Goal: Task Accomplishment & Management: Use online tool/utility

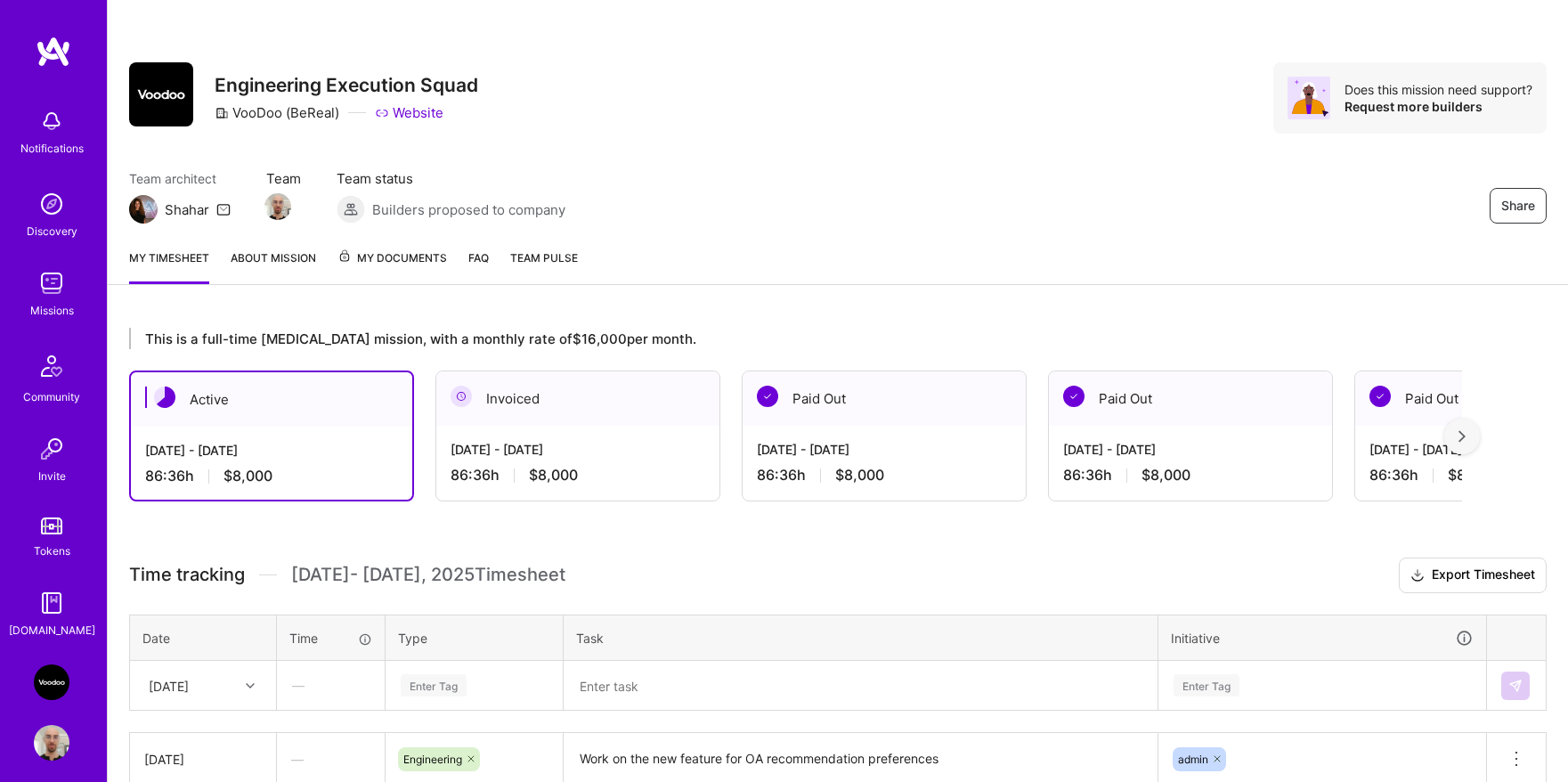
scroll to position [206, 0]
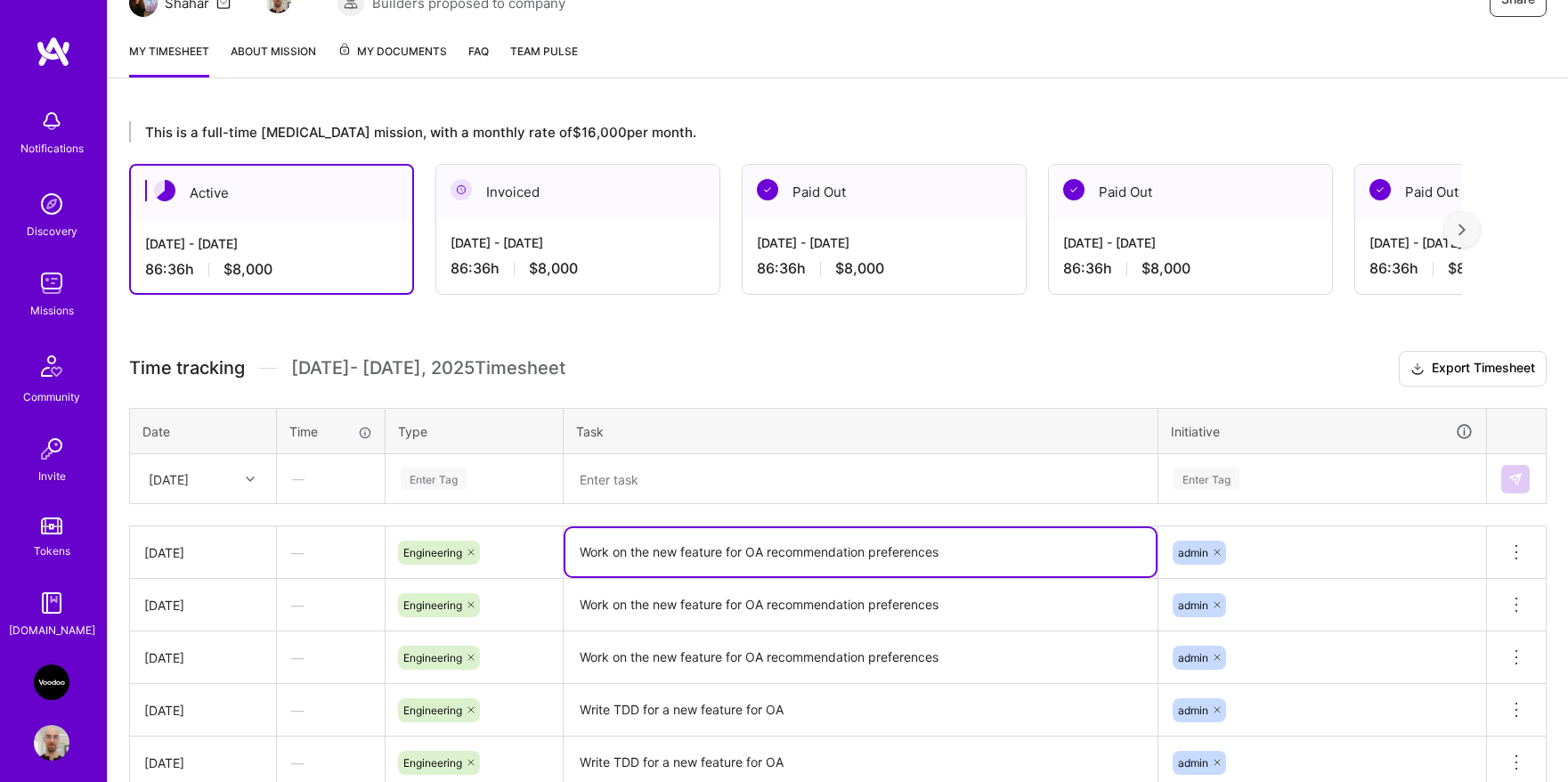
click at [651, 549] on textarea "Work on the new feature for OA recommendation preferences" at bounding box center [861, 552] width 591 height 48
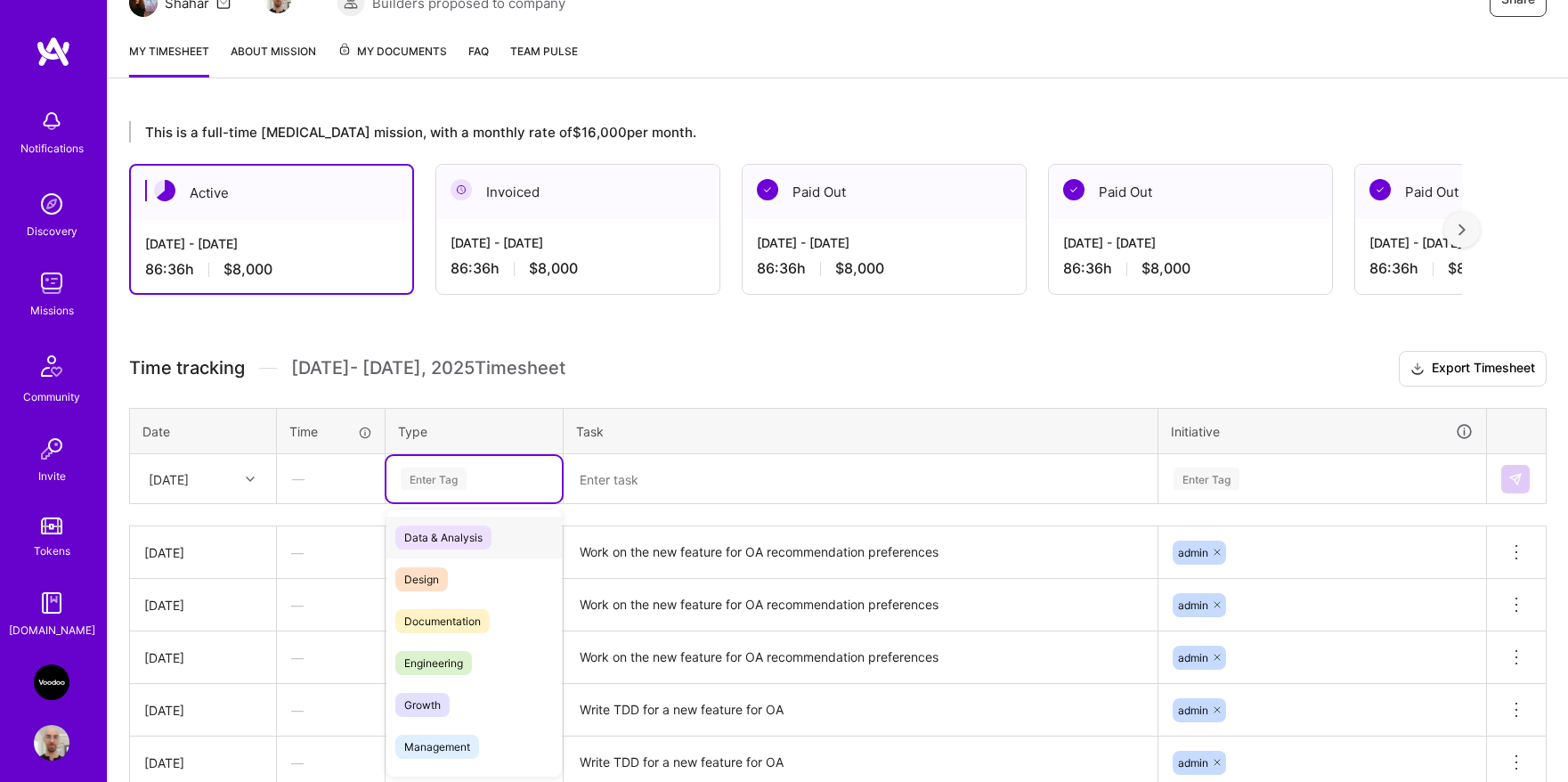
click at [461, 483] on div "Enter Tag" at bounding box center [434, 478] width 66 height 27
click at [445, 662] on span "Engineering" at bounding box center [434, 662] width 77 height 24
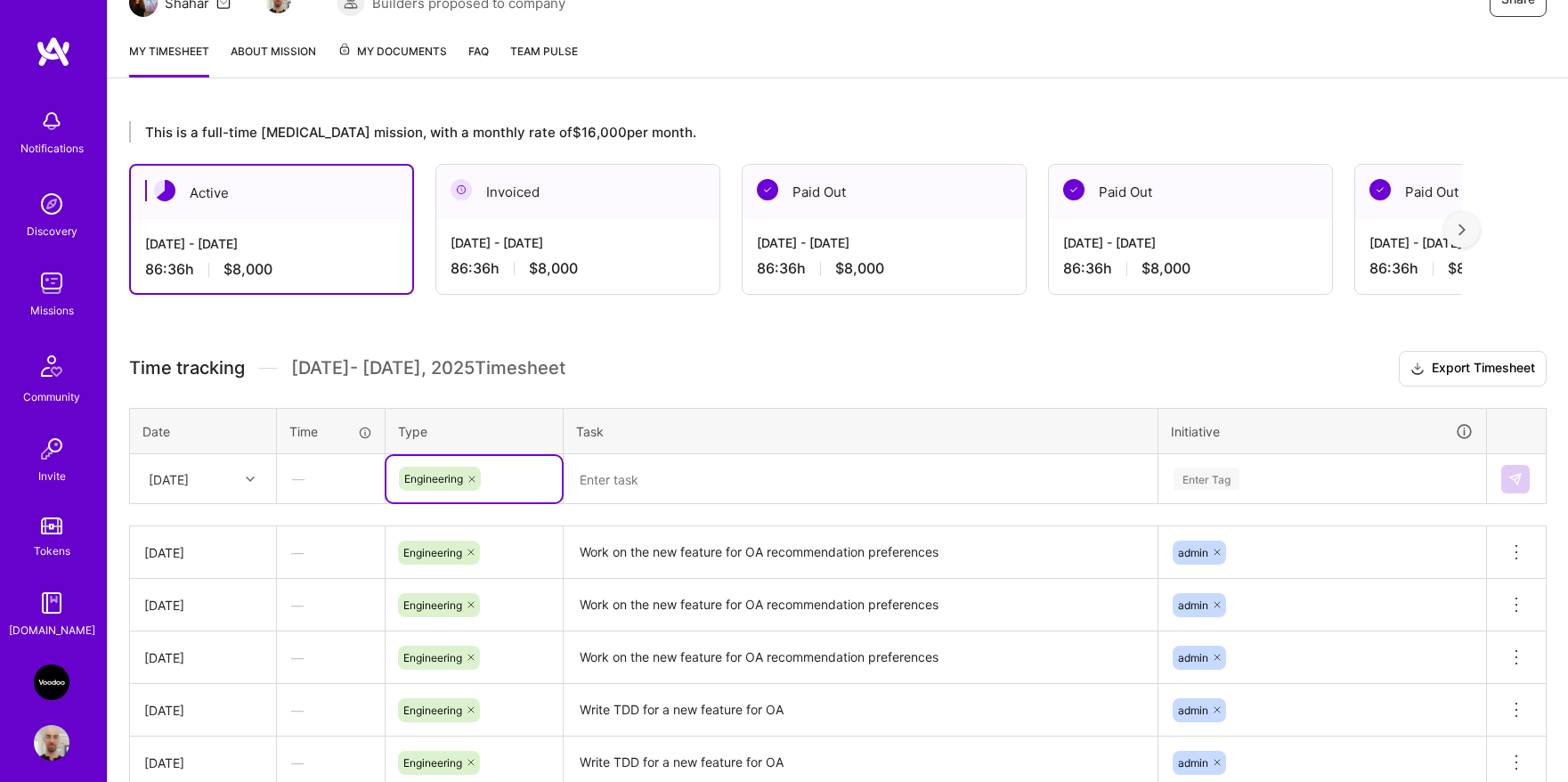
click at [671, 485] on textarea at bounding box center [861, 479] width 591 height 47
paste textarea "Work on the new feature for OA recommendation preferences"
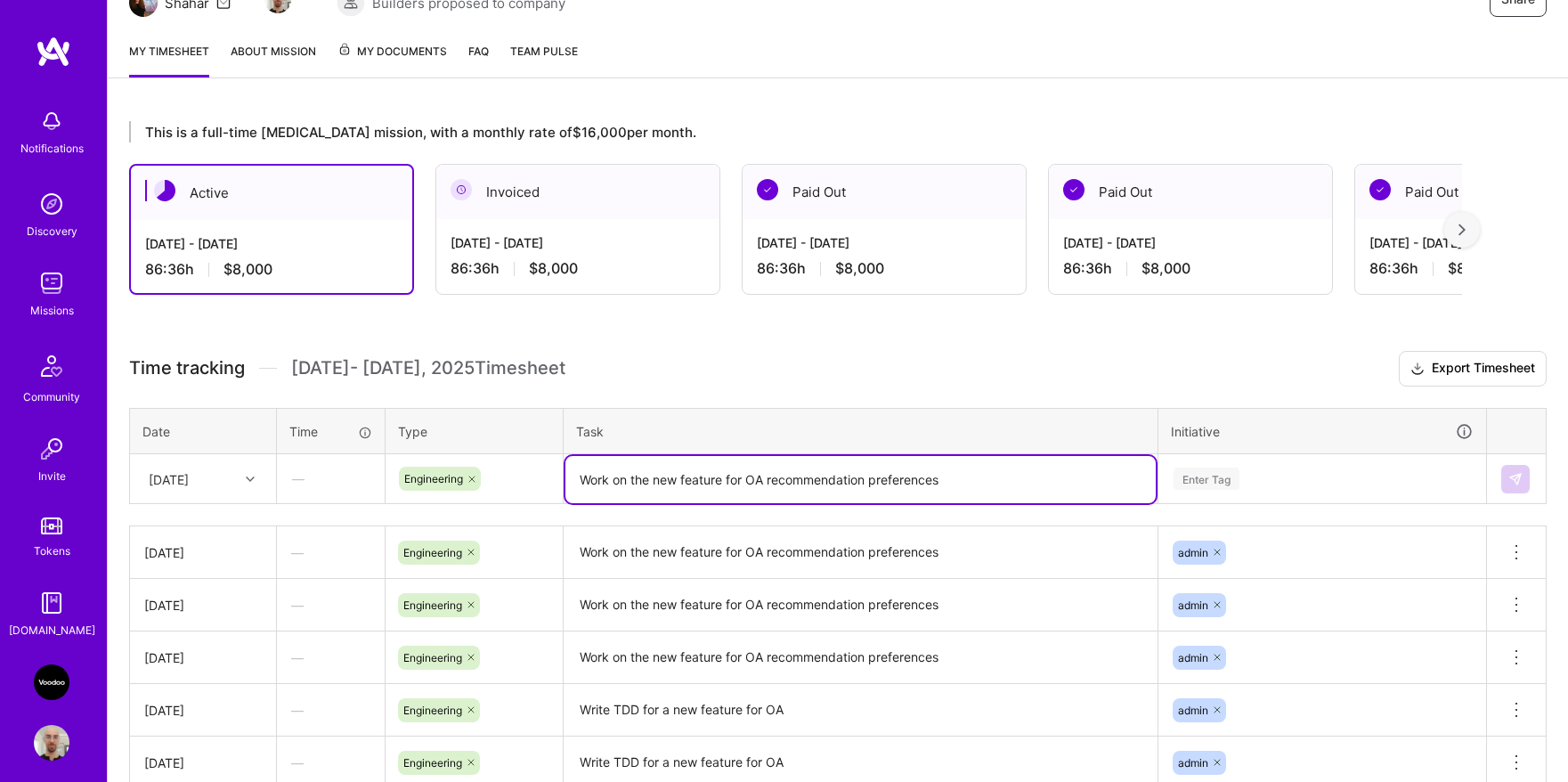
type textarea "Work on the new feature for OA recommendation preferences"
click at [1266, 486] on div "Enter Tag" at bounding box center [1322, 478] width 301 height 22
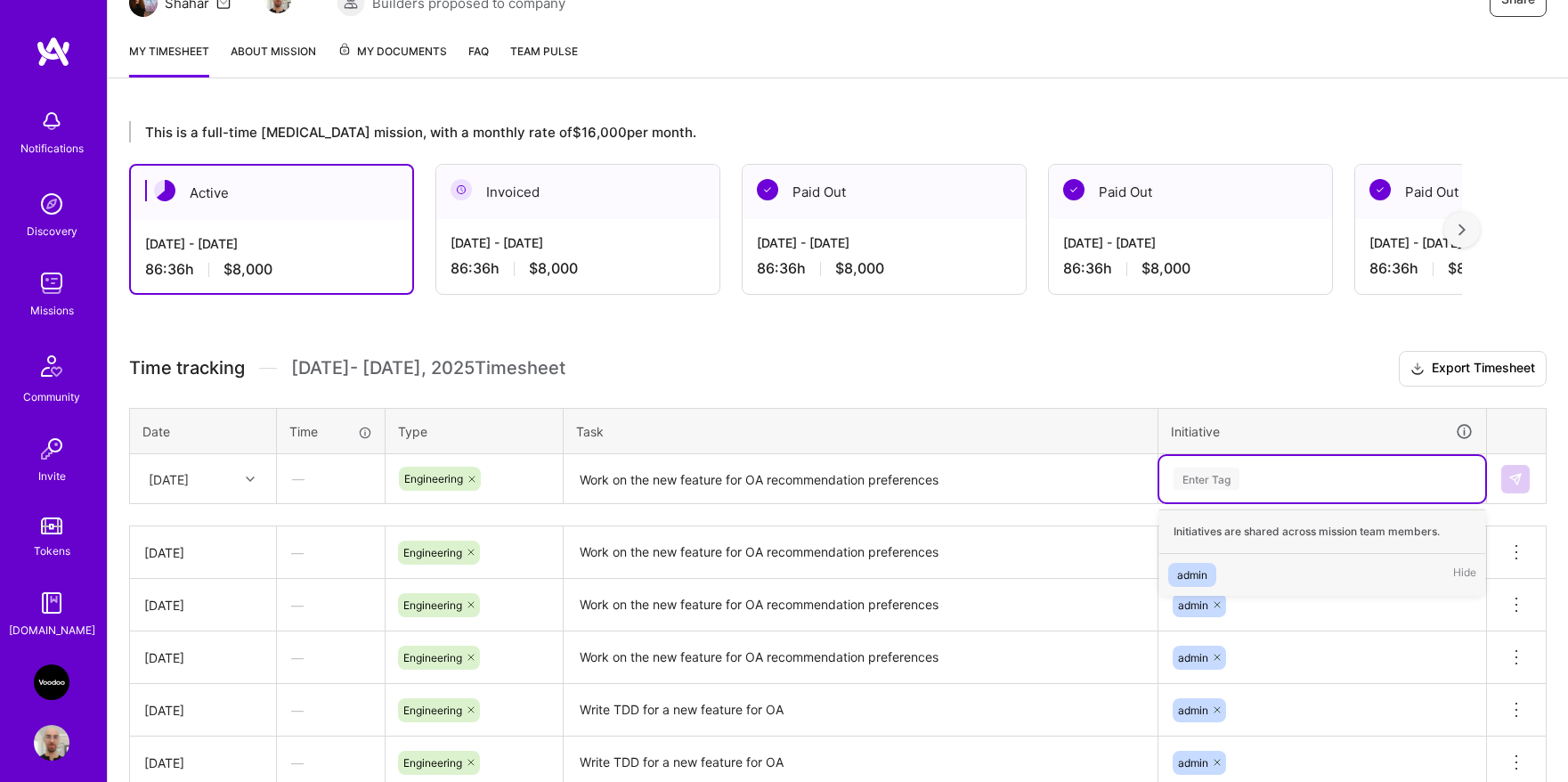
click at [1220, 573] on div "admin Hide" at bounding box center [1322, 575] width 326 height 42
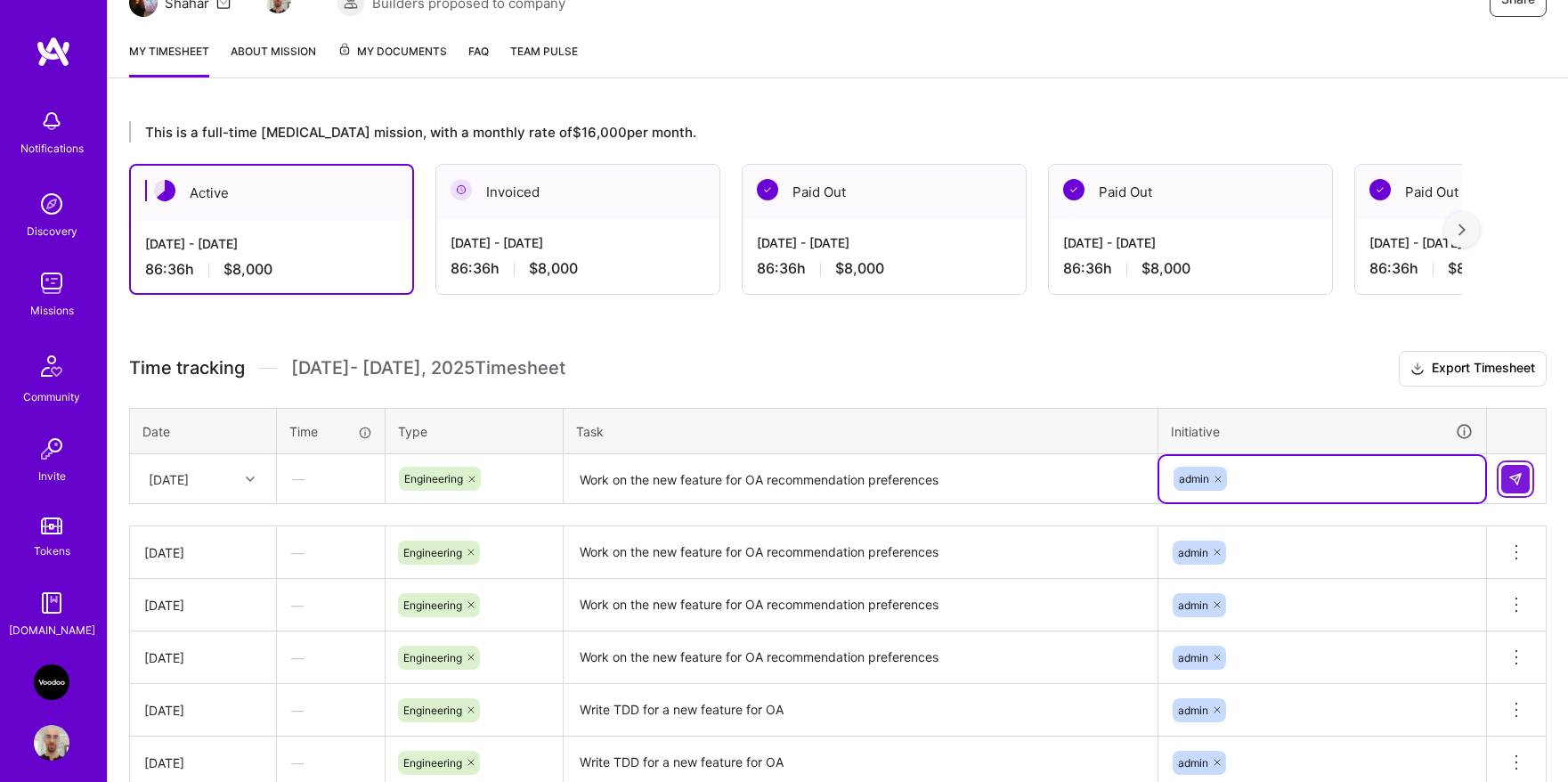
click at [1516, 472] on img at bounding box center [1516, 479] width 15 height 15
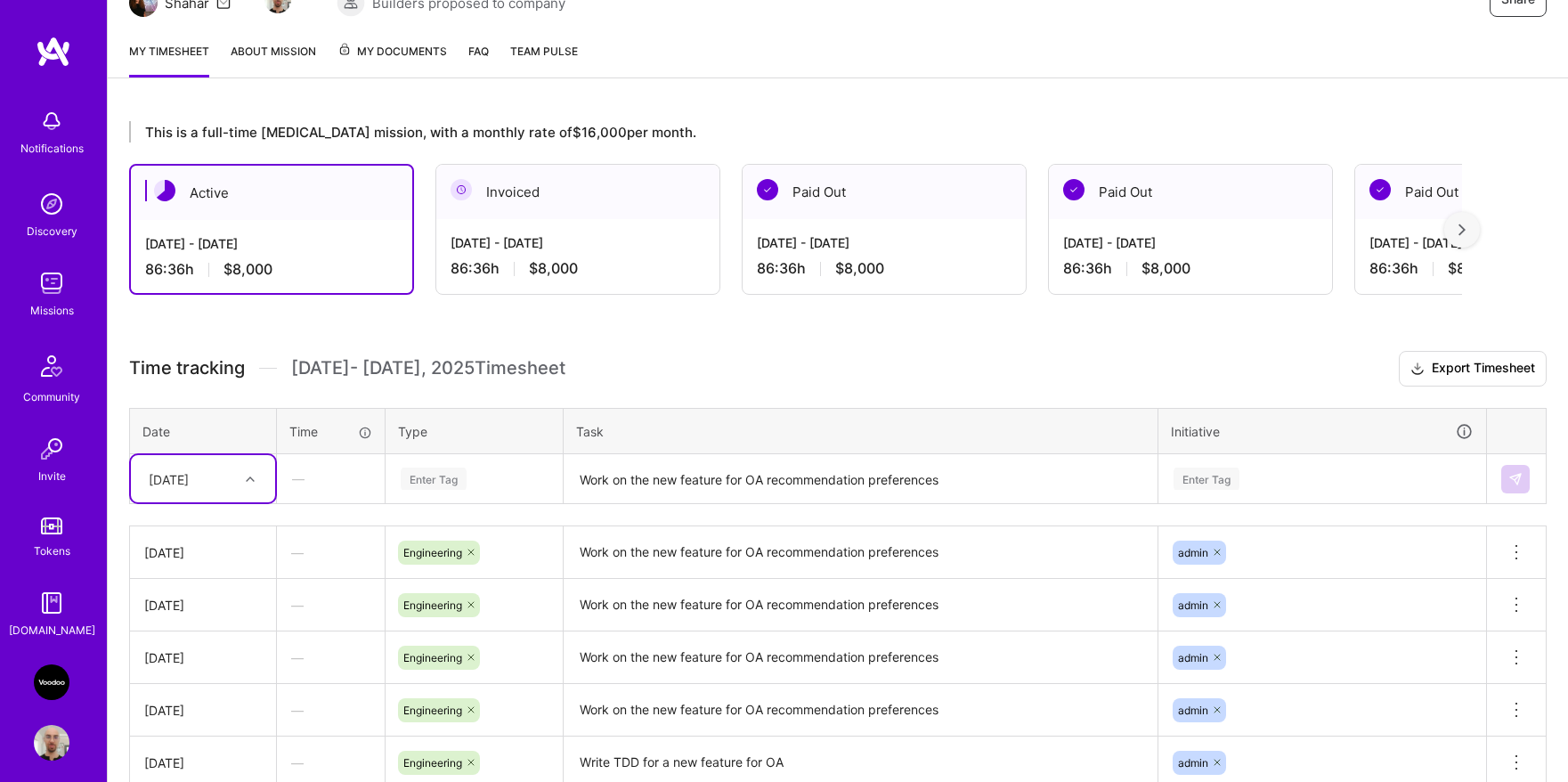
scroll to position [401, 0]
